Goal: Task Accomplishment & Management: Use online tool/utility

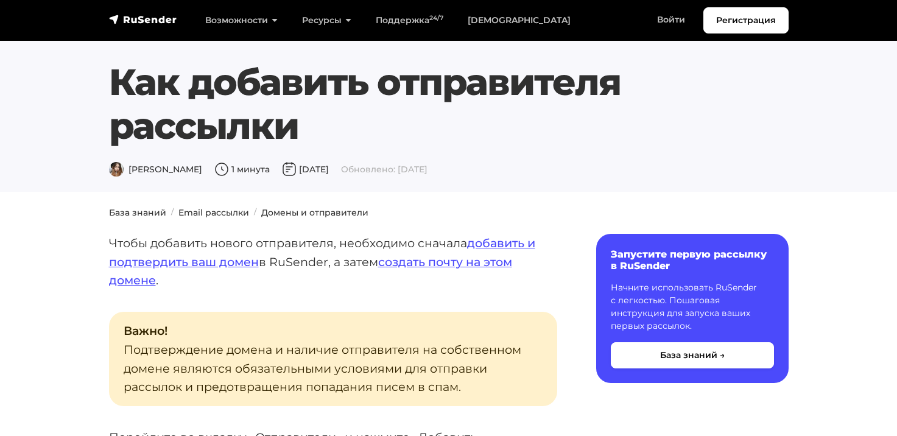
scroll to position [1257, 0]
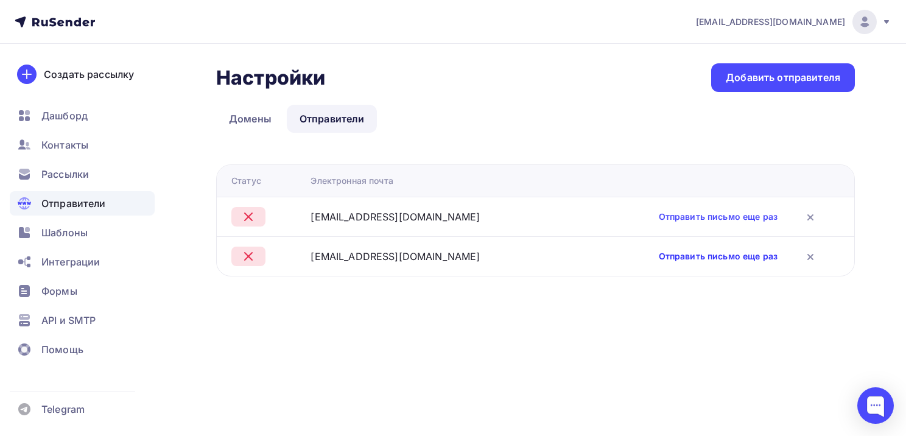
click at [696, 258] on link "Отправить письмо еще раз" at bounding box center [718, 256] width 119 height 12
drag, startPoint x: 491, startPoint y: 258, endPoint x: 300, endPoint y: 254, distance: 191.2
click at [300, 254] on tr "rogachevato@kvirin-project.online Отправить письмо еще раз" at bounding box center [535, 256] width 637 height 40
copy div "rogachevato@kvirin-project.online"
click at [712, 217] on link "Отправить письмо еще раз" at bounding box center [718, 217] width 119 height 12
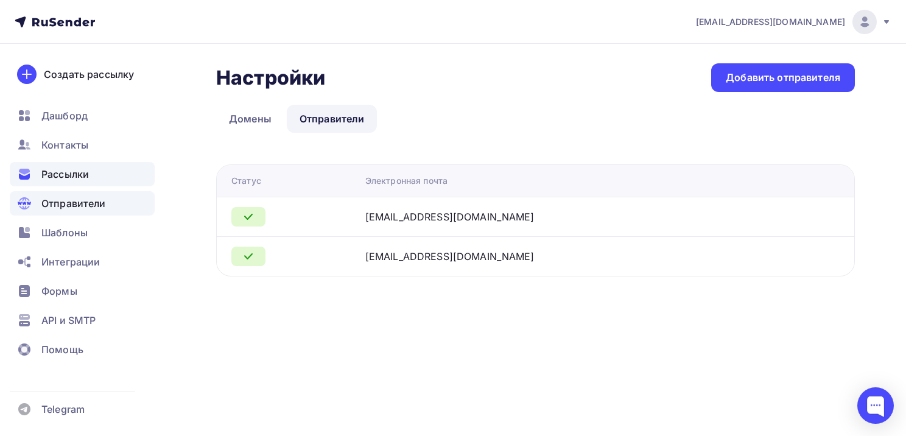
click at [88, 174] on span "Рассылки" at bounding box center [64, 174] width 47 height 15
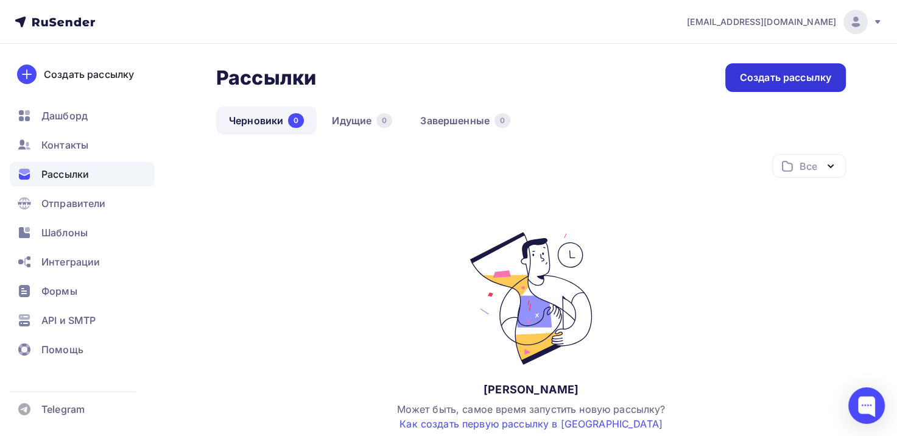
click at [754, 85] on div "Создать рассылку" at bounding box center [785, 77] width 121 height 29
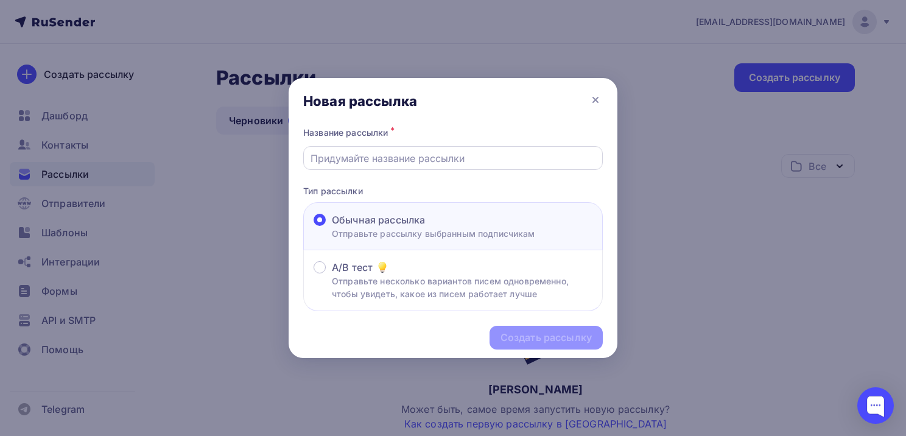
click at [440, 166] on div at bounding box center [453, 158] width 300 height 24
click at [438, 158] on input "text" at bounding box center [454, 158] width 286 height 15
type input "Как попасть в продажи креативных продуктов с миллионными чеками?"
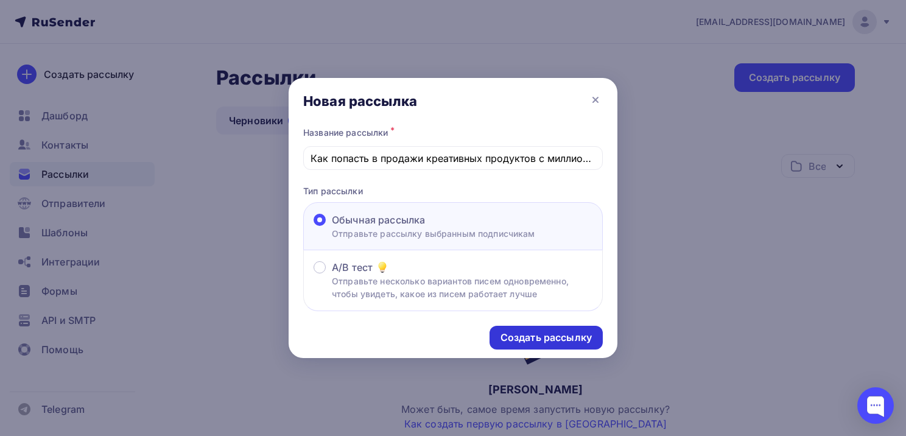
click at [543, 341] on div "Создать рассылку" at bounding box center [545, 338] width 91 height 14
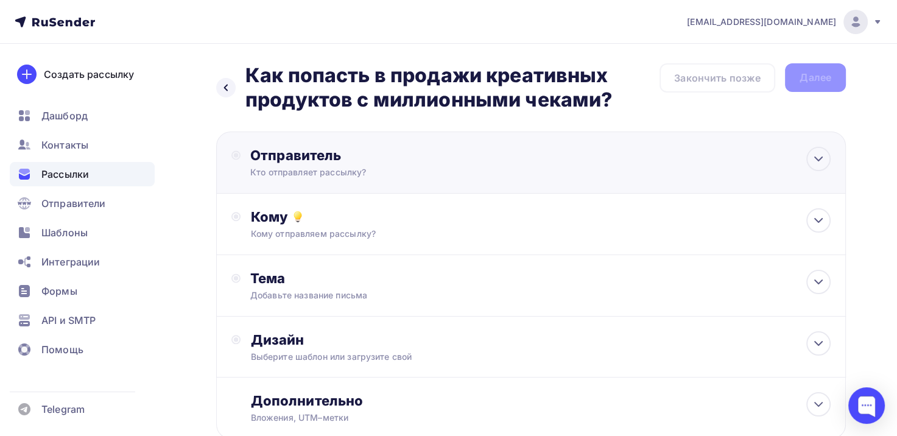
click at [311, 156] on div "Отправитель" at bounding box center [382, 155] width 264 height 17
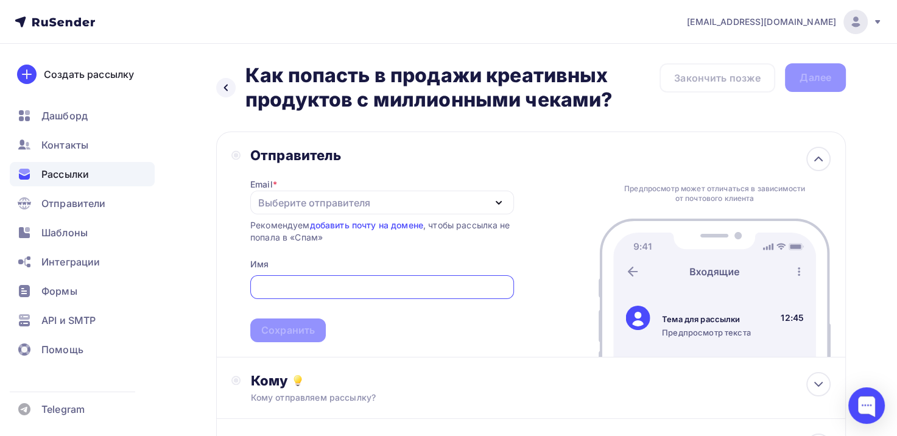
click at [336, 202] on div "Выберите отправителя" at bounding box center [314, 202] width 112 height 15
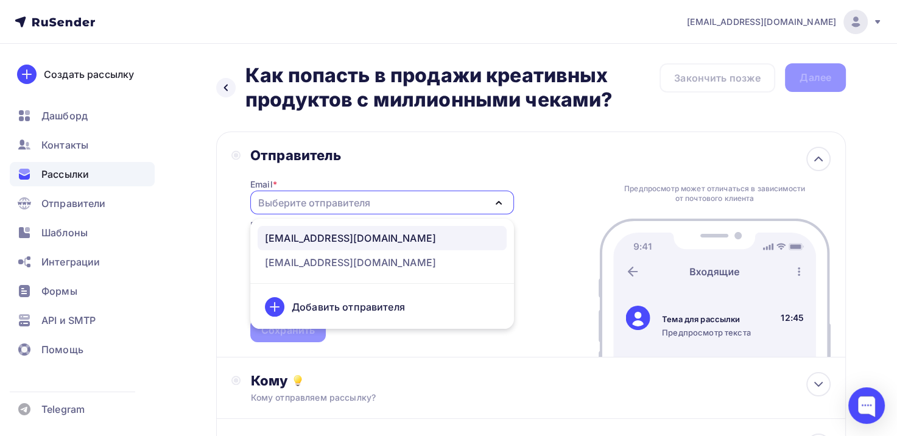
click at [449, 240] on div "rogacheva@kvirin-project.online" at bounding box center [382, 238] width 234 height 15
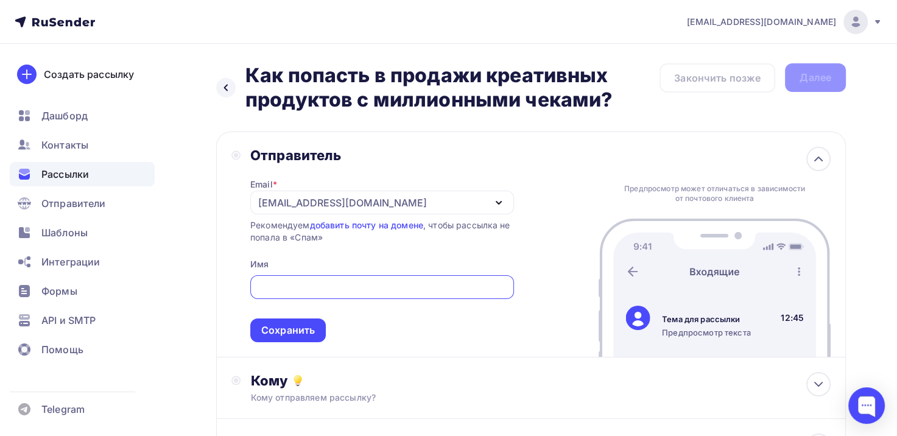
click at [346, 286] on input "text" at bounding box center [382, 287] width 250 height 15
type input "Рогачева Татьяна"
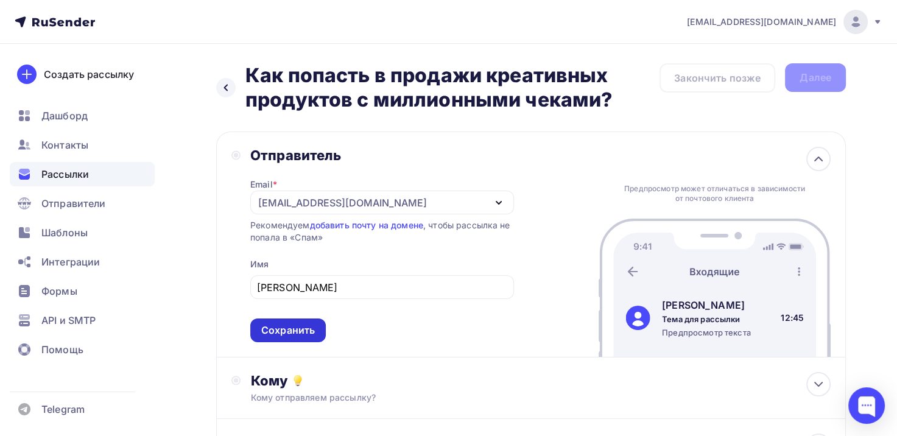
click at [306, 334] on div "Сохранить" at bounding box center [288, 330] width 54 height 14
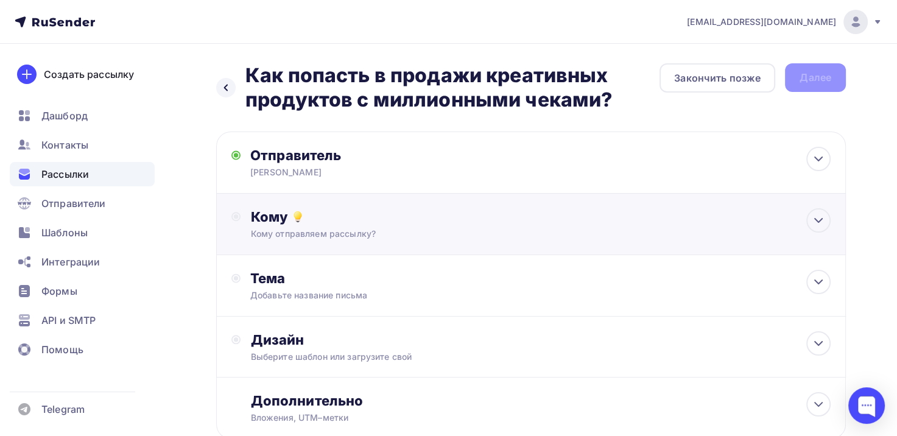
click at [351, 234] on div "Кому отправляем рассылку?" at bounding box center [511, 234] width 522 height 12
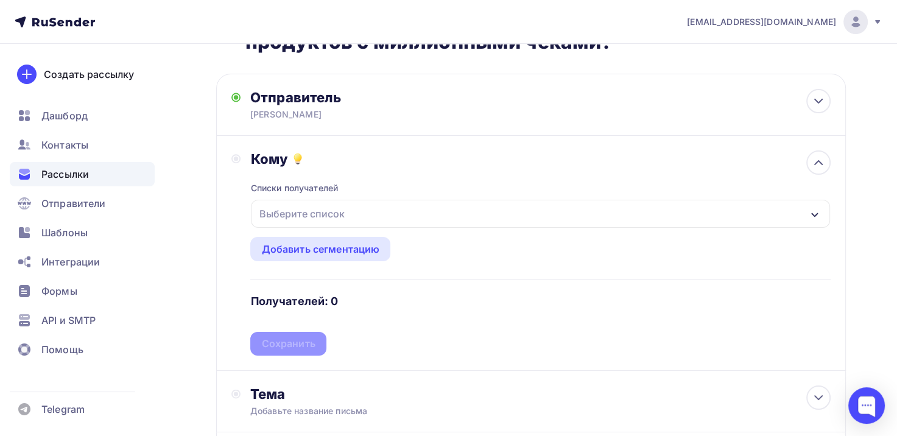
scroll to position [61, 0]
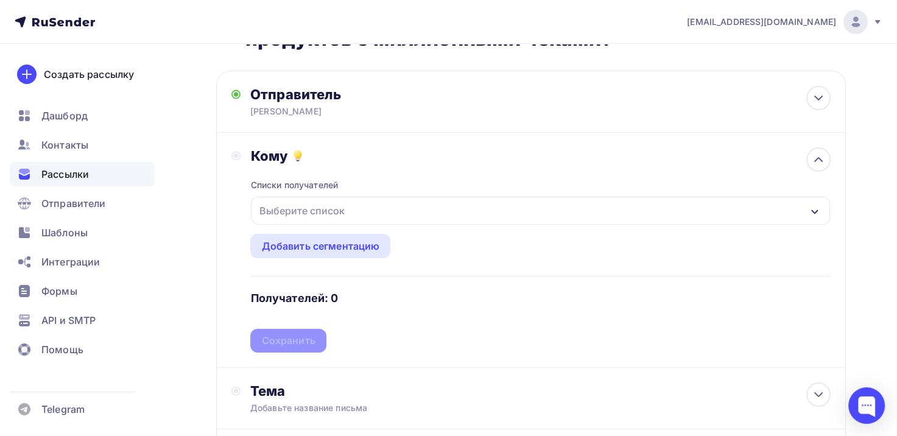
click at [390, 202] on div "Выберите список" at bounding box center [540, 211] width 579 height 28
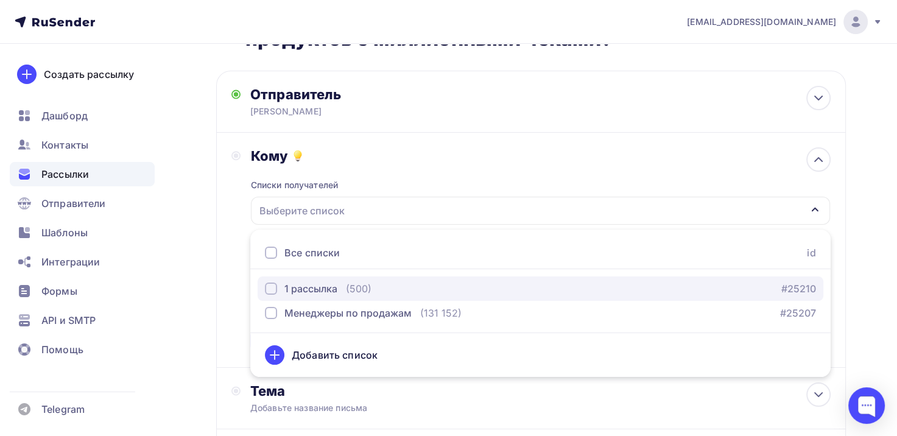
click at [267, 287] on div "button" at bounding box center [271, 289] width 12 height 12
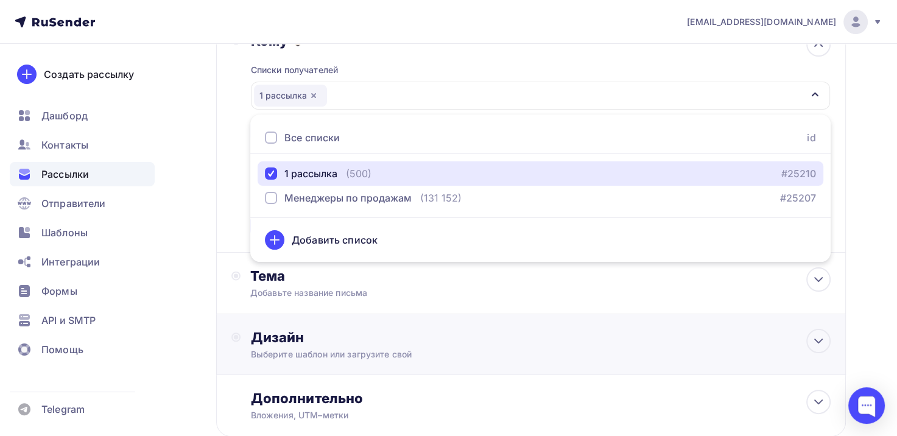
scroll to position [244, 0]
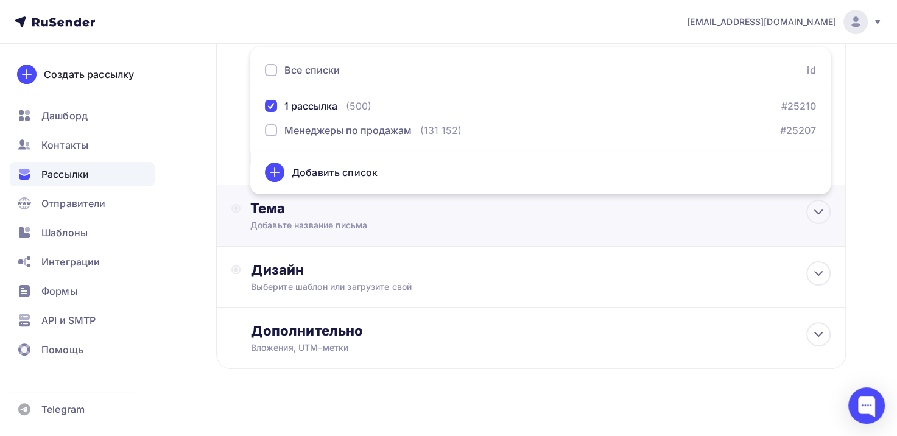
click at [409, 230] on div "Добавьте название письма" at bounding box center [358, 225] width 217 height 12
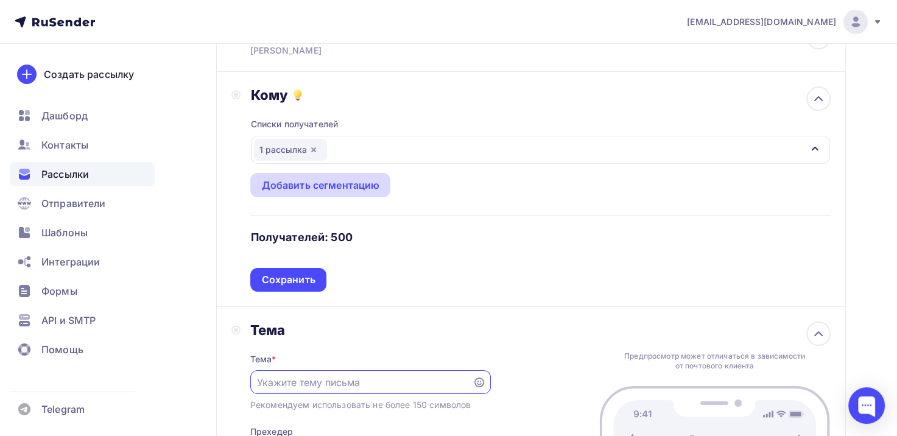
scroll to position [183, 0]
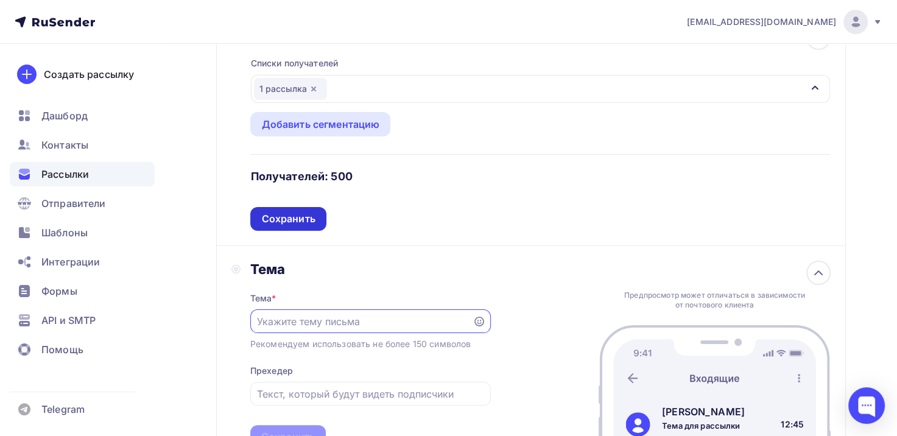
click at [316, 221] on div "Сохранить" at bounding box center [287, 219] width 75 height 24
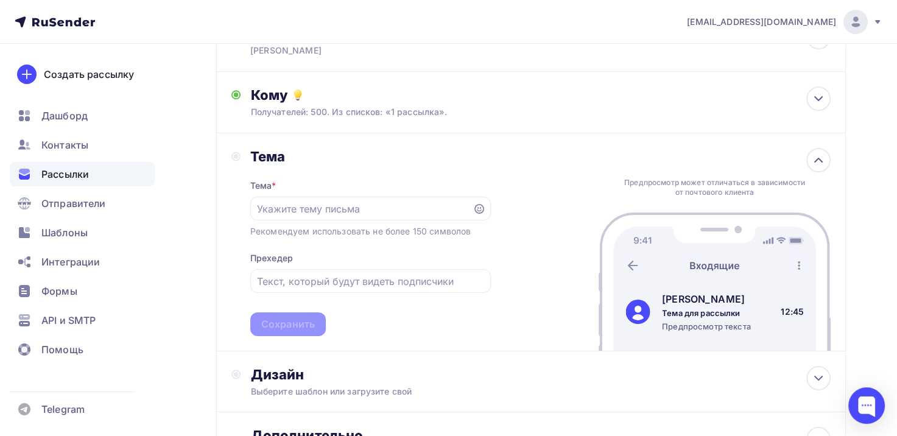
scroll to position [122, 0]
click at [384, 202] on input "text" at bounding box center [361, 209] width 208 height 15
paste input "Как попасть в продажи креативных продуктов с миллионными чеками?"
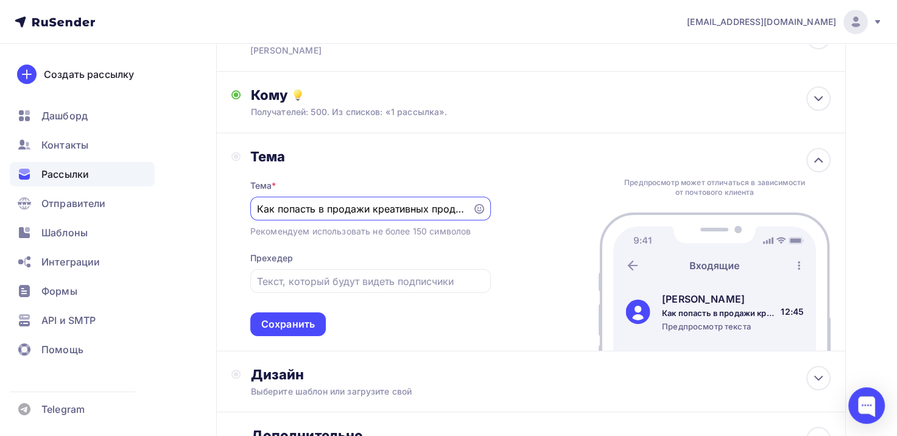
scroll to position [0, 137]
type input "Как попасть в продажи креативных продуктов с миллионными чеками?"
click at [297, 281] on input "text" at bounding box center [370, 281] width 226 height 15
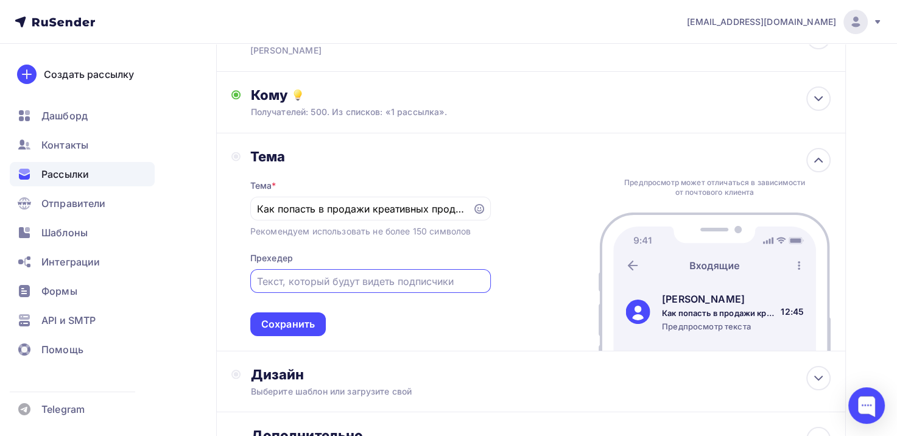
paste input "Как попасть в продажи креативных продуктов с миллионными чеками?"
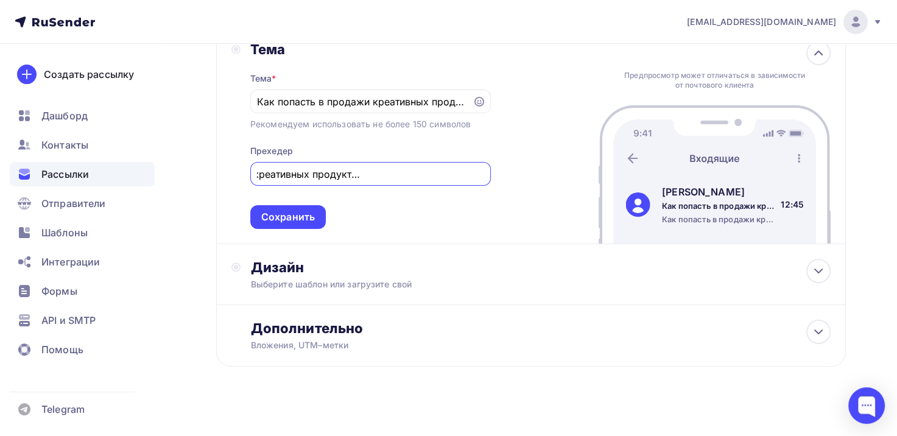
scroll to position [237, 0]
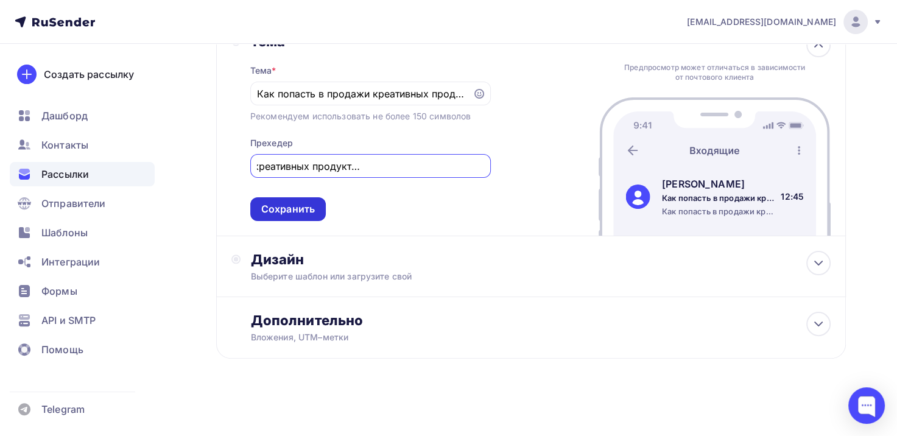
type input "Как попасть в продажи креативных продуктов с миллионными чеками?"
click at [297, 205] on div "Сохранить" at bounding box center [288, 209] width 54 height 14
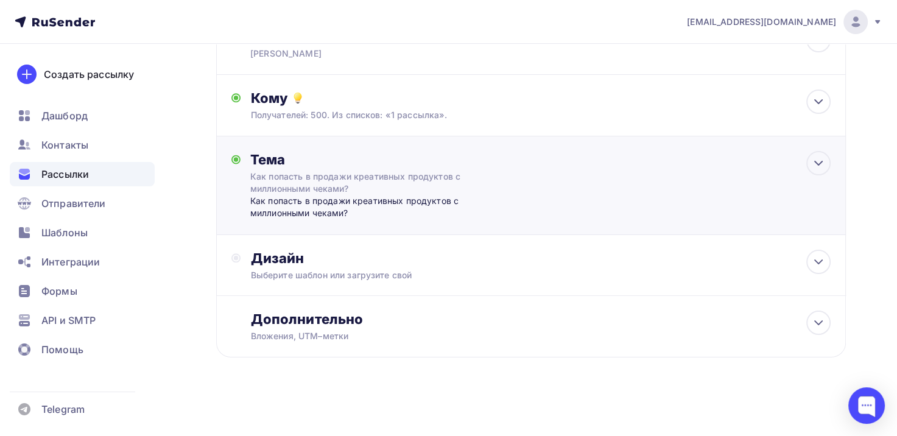
scroll to position [118, 0]
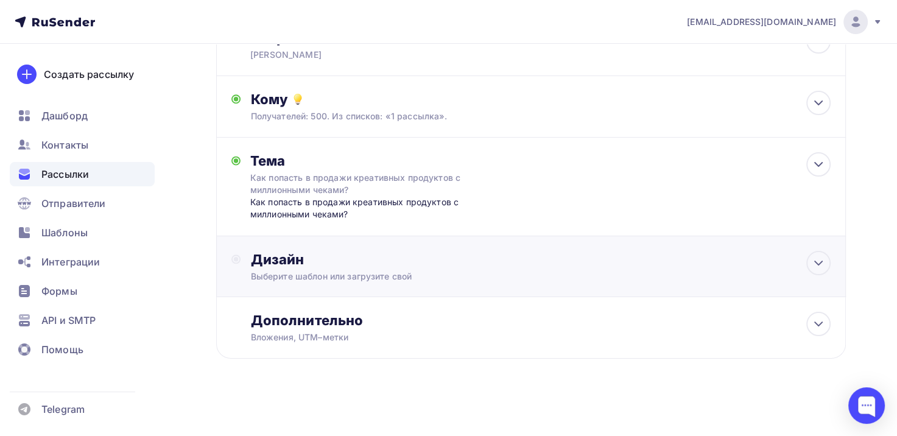
click at [357, 279] on div "Выберите шаблон или загрузите свой" at bounding box center [511, 276] width 522 height 12
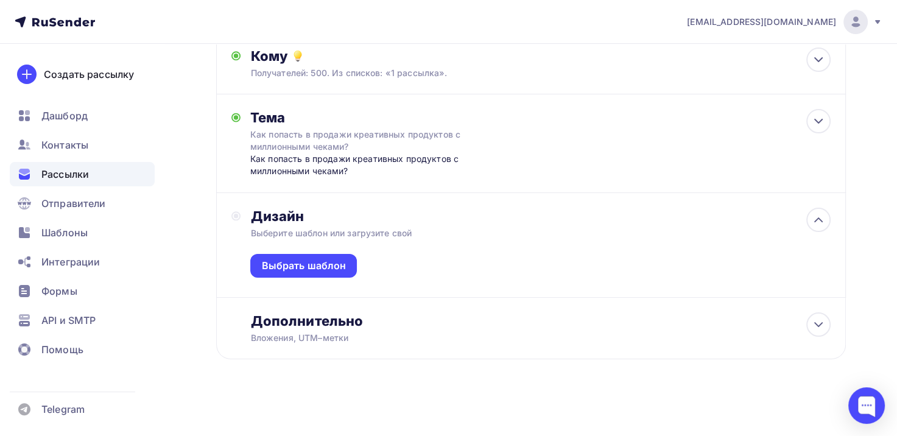
scroll to position [161, 0]
click at [300, 270] on div "Выбрать шаблон" at bounding box center [303, 265] width 85 height 14
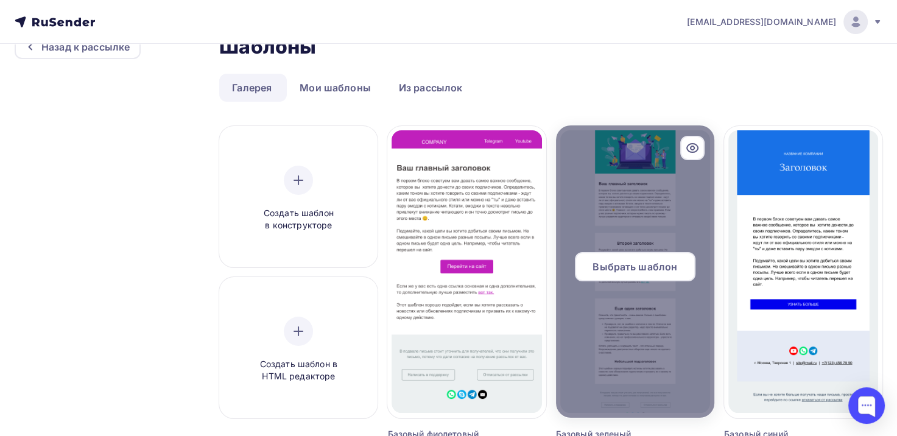
scroll to position [61, 0]
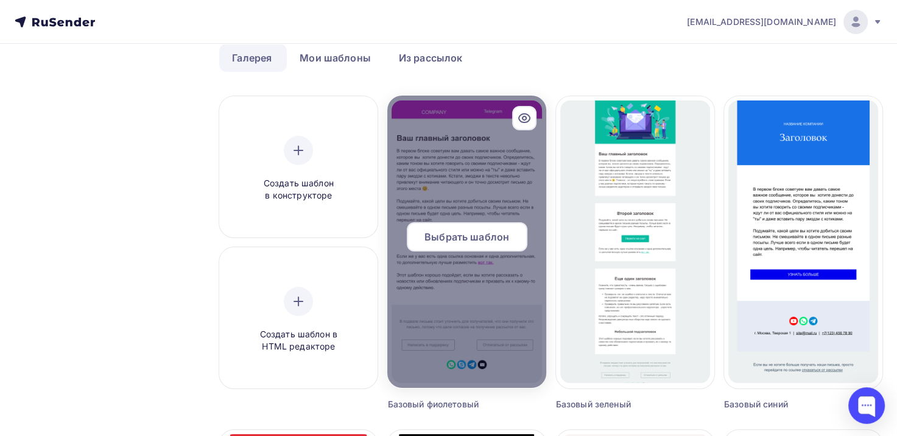
click at [494, 239] on span "Выбрать шаблон" at bounding box center [466, 237] width 85 height 15
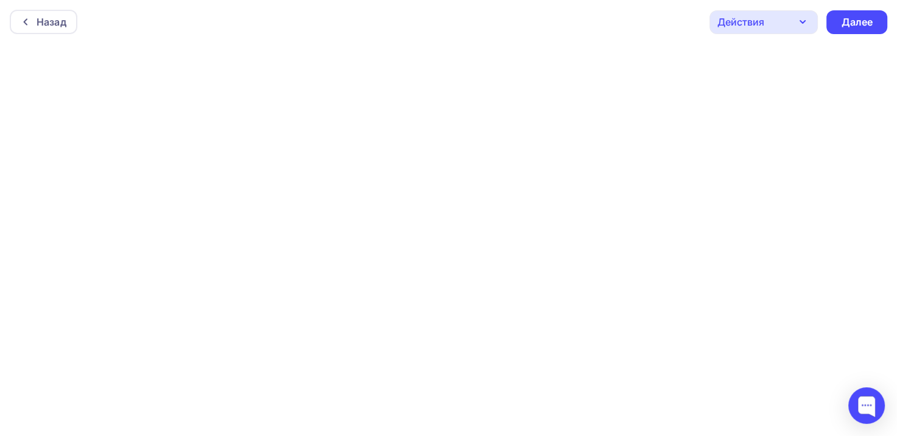
scroll to position [2, 0]
click at [858, 17] on div "Далее" at bounding box center [857, 20] width 32 height 14
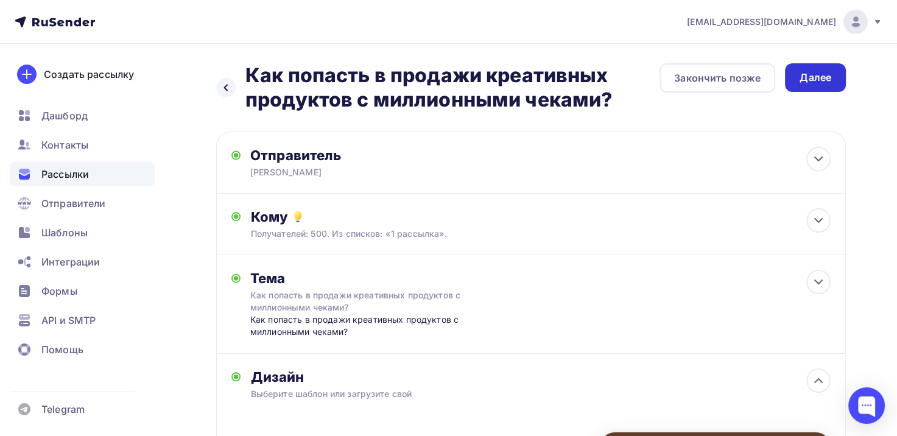
click at [814, 82] on div "Далее" at bounding box center [815, 78] width 32 height 14
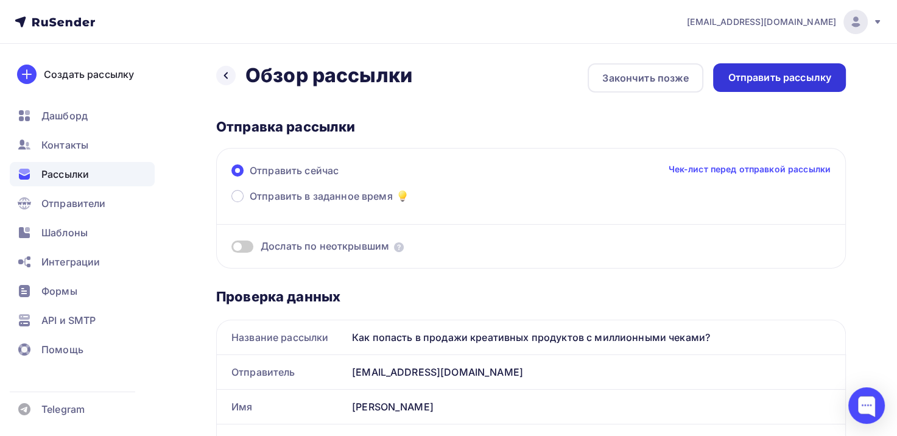
click at [793, 80] on div "Отправить рассылку" at bounding box center [780, 78] width 104 height 14
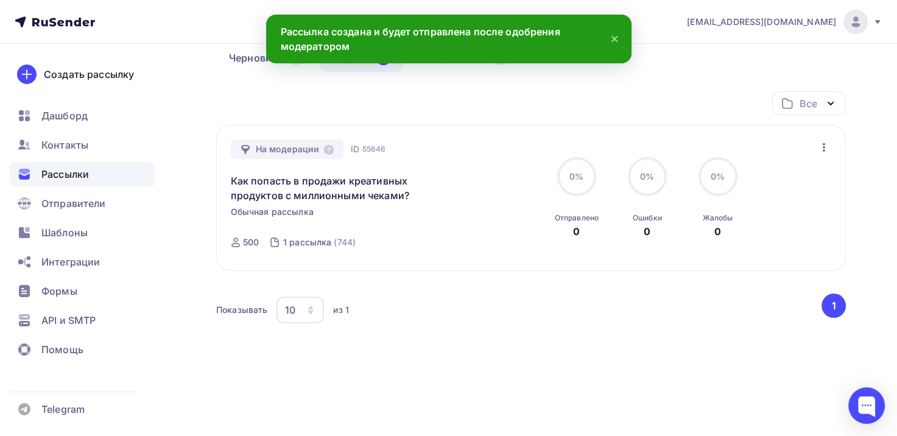
scroll to position [74, 0]
